Goal: Task Accomplishment & Management: Use online tool/utility

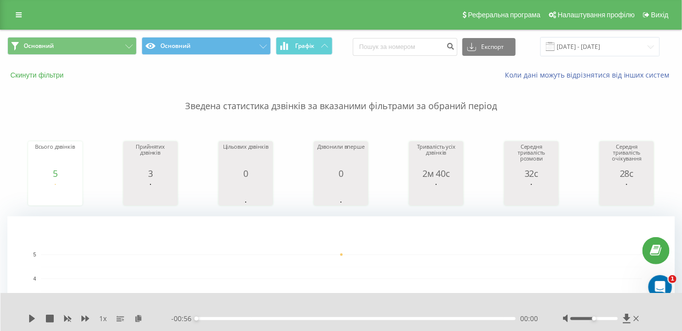
click at [43, 75] on button "Скинути фільтри" at bounding box center [37, 75] width 61 height 9
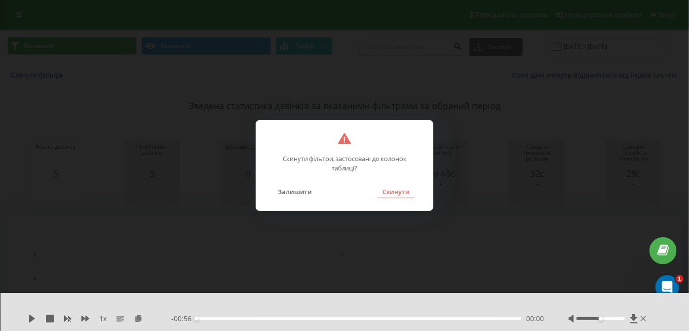
click at [393, 190] on button "Скинути" at bounding box center [396, 191] width 37 height 13
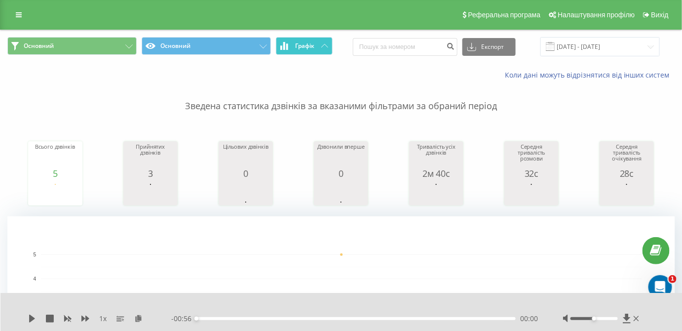
click at [318, 47] on button "Графік" at bounding box center [304, 46] width 57 height 18
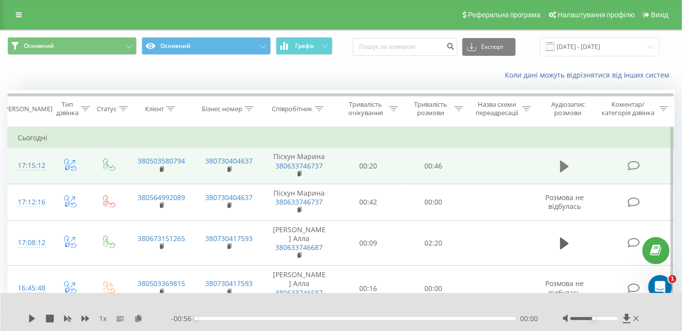
click at [564, 163] on icon at bounding box center [564, 166] width 9 height 12
click at [142, 317] on icon at bounding box center [138, 317] width 8 height 7
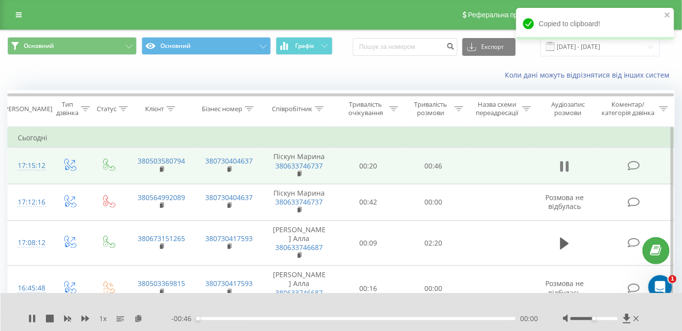
click at [562, 167] on icon at bounding box center [562, 166] width 3 height 11
click at [136, 320] on icon at bounding box center [138, 317] width 8 height 7
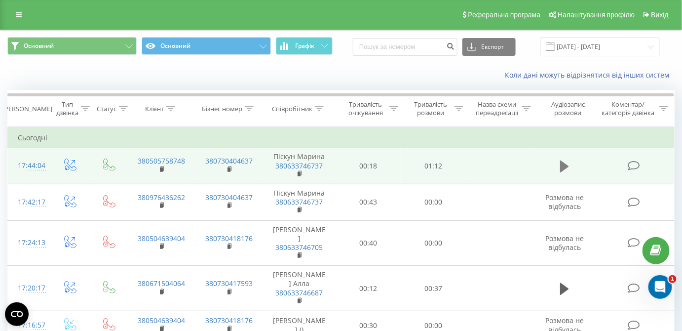
click at [564, 167] on icon at bounding box center [564, 166] width 9 height 12
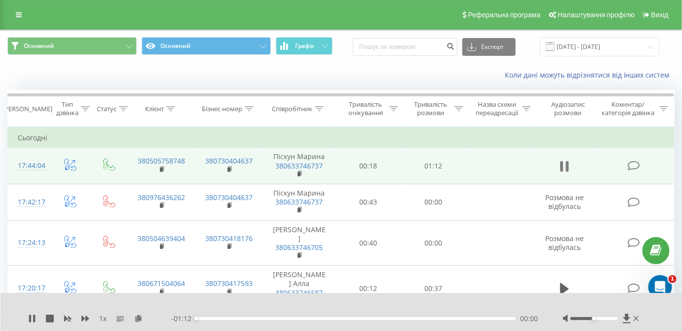
click at [566, 163] on icon at bounding box center [564, 166] width 9 height 14
click at [135, 321] on icon at bounding box center [138, 317] width 8 height 7
